Goal: Information Seeking & Learning: Learn about a topic

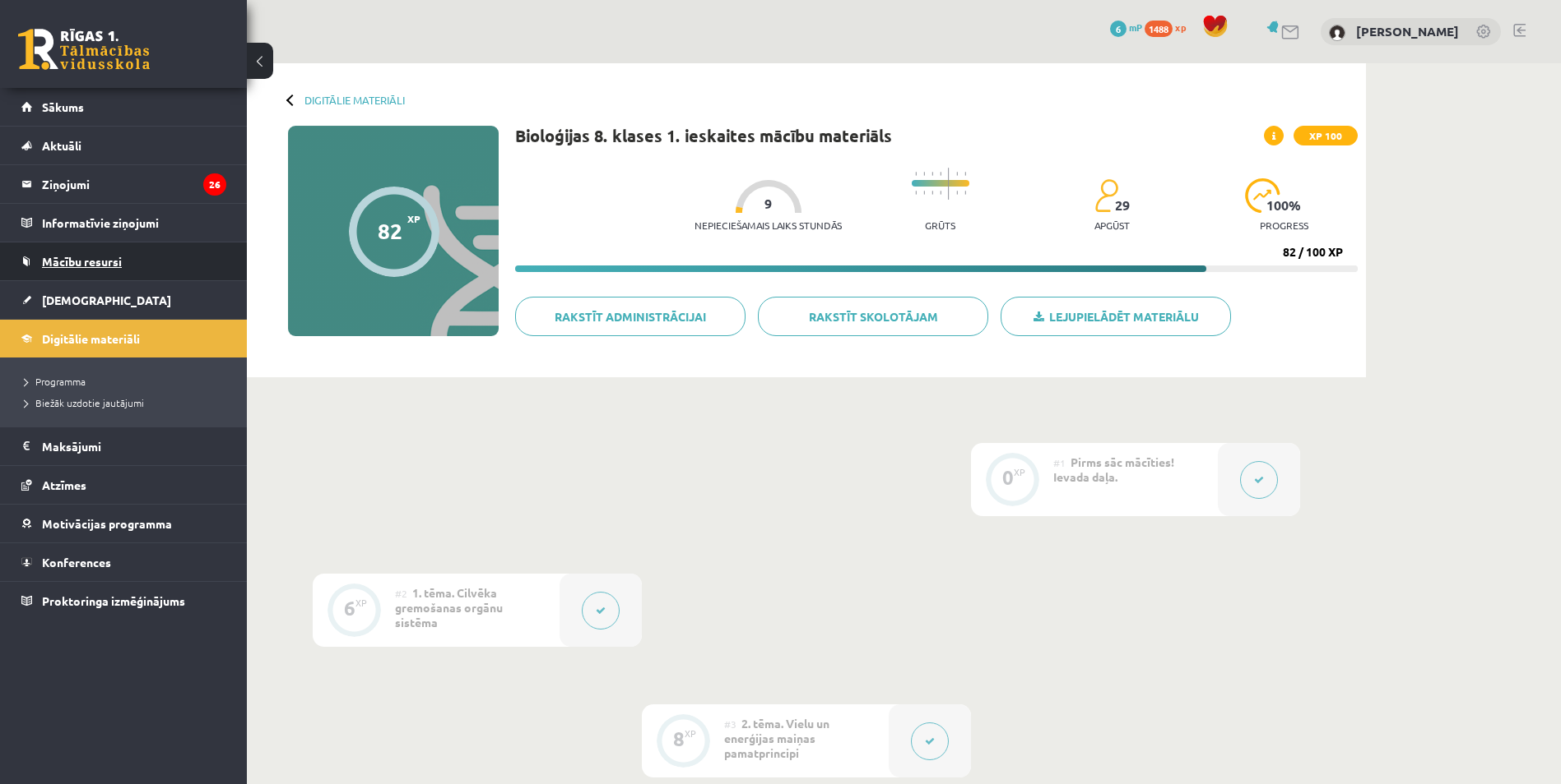
click at [72, 263] on span "Mācību resursi" at bounding box center [81, 261] width 79 height 15
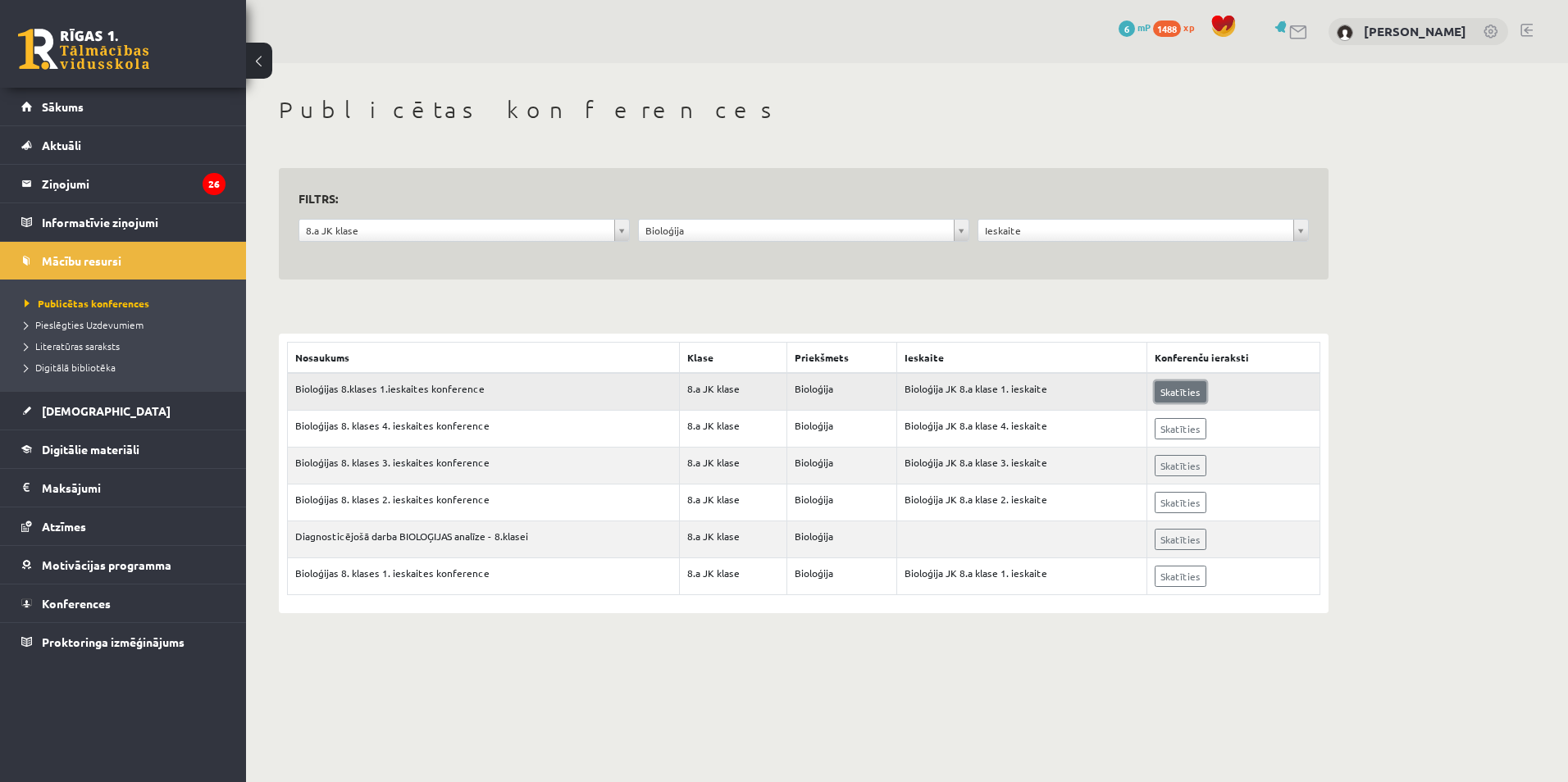
click at [1185, 389] on link "Skatīties" at bounding box center [1180, 392] width 51 height 22
